Goal: Transaction & Acquisition: Register for event/course

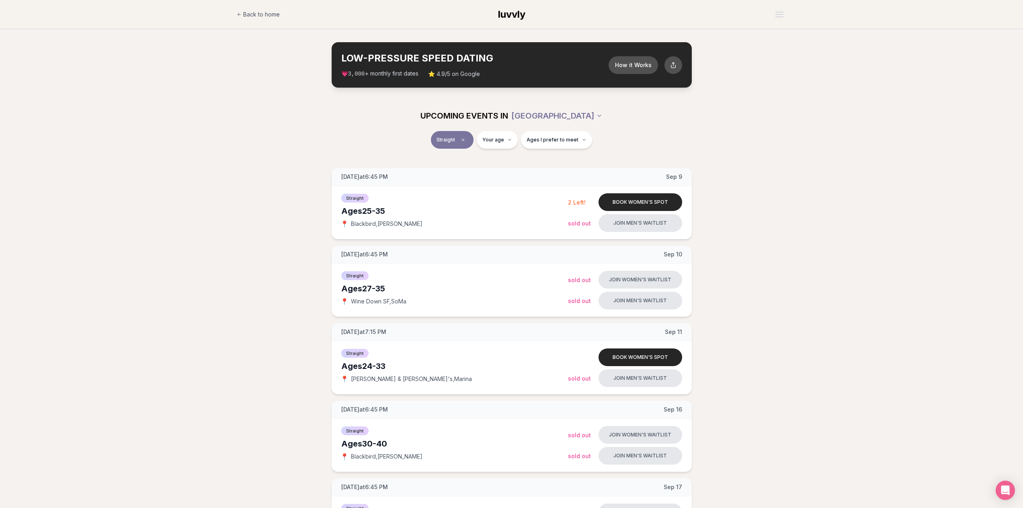
click at [168, 158] on div "Straight Your age Ages I prefer to meet" at bounding box center [511, 144] width 1023 height 27
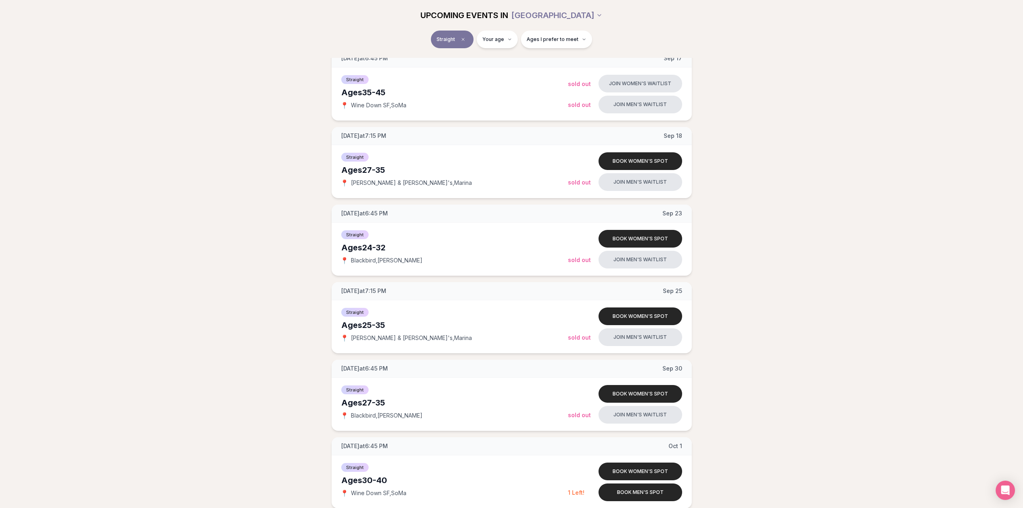
scroll to position [442, 0]
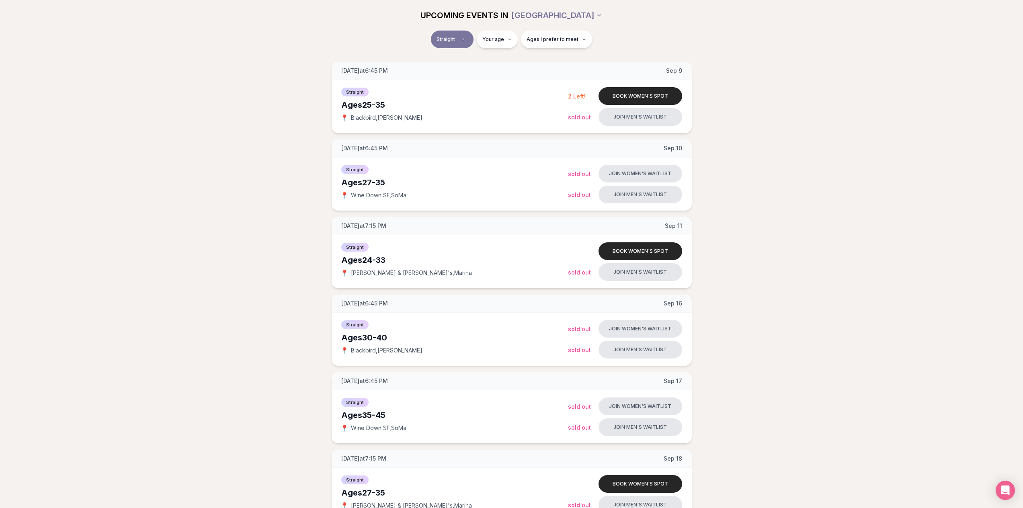
scroll to position [121, 0]
